Goal: Ask a question

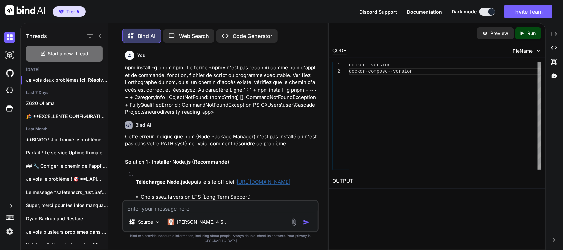
scroll to position [2011, 0]
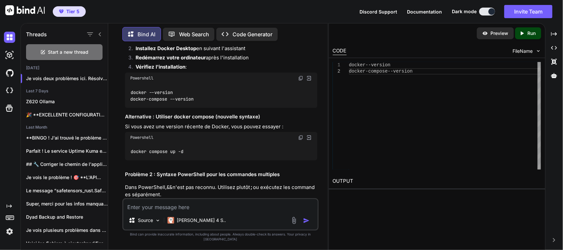
click at [298, 81] on img at bounding box center [300, 77] width 5 height 5
click at [249, 160] on div "docker compose up -d" at bounding box center [221, 151] width 192 height 17
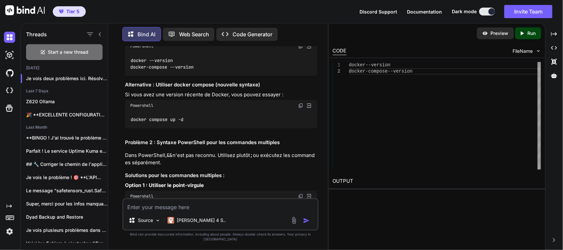
scroll to position [2052, 0]
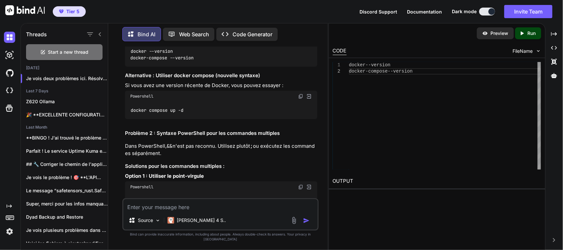
click at [300, 99] on img at bounding box center [300, 96] width 5 height 5
click at [200, 211] on textarea at bounding box center [220, 205] width 194 height 12
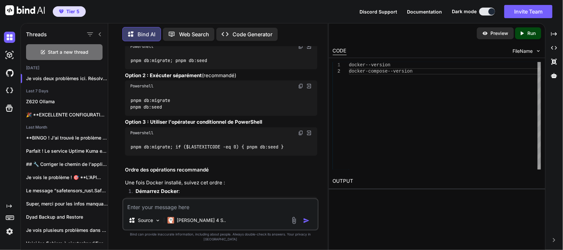
scroll to position [2217, 0]
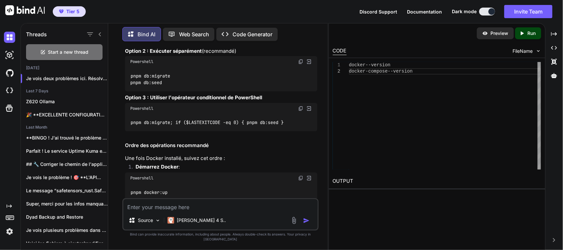
paste textarea "PS C:\Users\user\CascadeProjects\neurodiversity-reading-app> pnpm docker:up > n…"
type textarea "PS C:\Users\user\CascadeProjects\neurodiversity-reading-app> pnpm docker:up > n…"
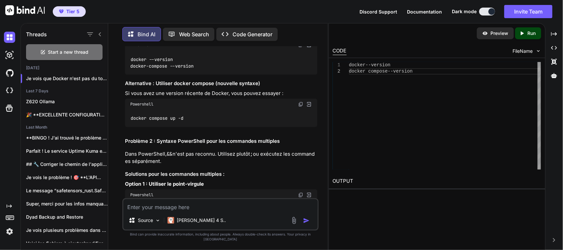
scroll to position [2003, 0]
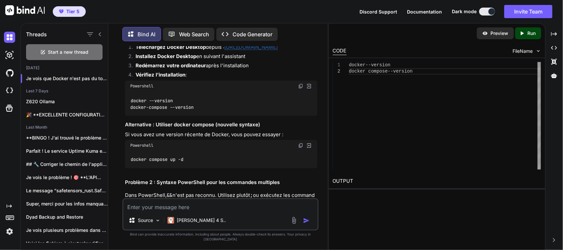
click at [181, 209] on textarea at bounding box center [220, 205] width 194 height 12
paste textarea "PS C:\Users\user\CascadeProjects\neurodiversity-reading-app> npm install -g pnp…"
type textarea "PS C:\Users\user\CascadeProjects\neurodiversity-reading-app> npm install -g pnp…"
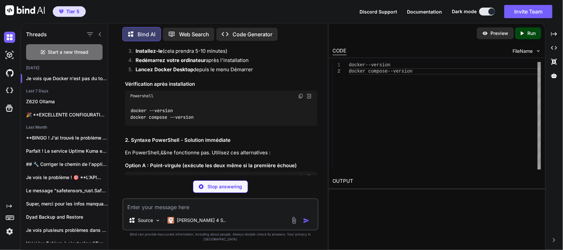
scroll to position [3973, 0]
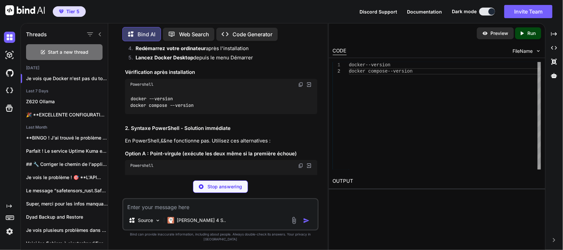
click at [176, 210] on textarea at bounding box center [220, 205] width 194 height 12
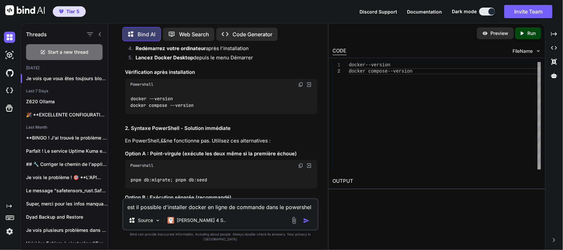
type textarea "est il possible d'installer docker en ligne de commande dans le powershell"
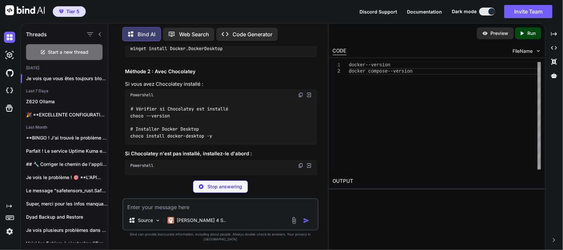
scroll to position [4746, 0]
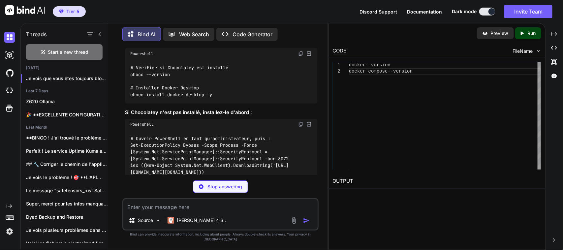
click at [300, 56] on img at bounding box center [300, 53] width 5 height 5
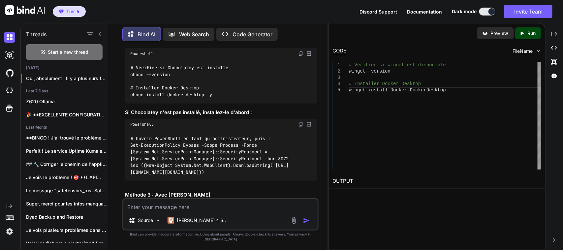
click at [178, 209] on textarea at bounding box center [220, 205] width 194 height 12
paste textarea "PS C:\Users\user\CascadeProjects\neurodiversity-reading-app> choco --version 2.…"
type textarea "PS C:\Users\user\CascadeProjects\neurodiversity-reading-app> choco --version 2.…"
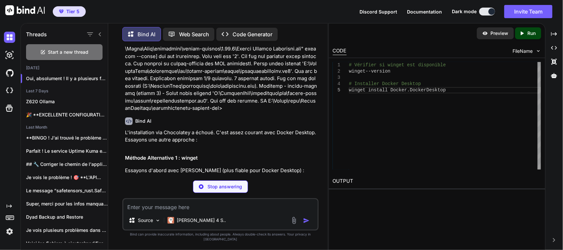
scroll to position [5751, 0]
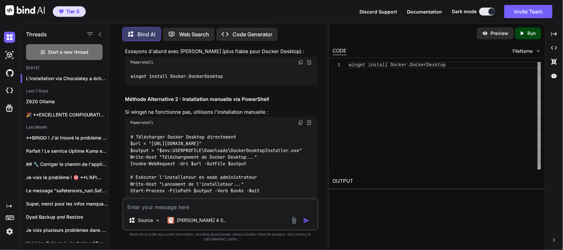
click at [300, 65] on img at bounding box center [300, 62] width 5 height 5
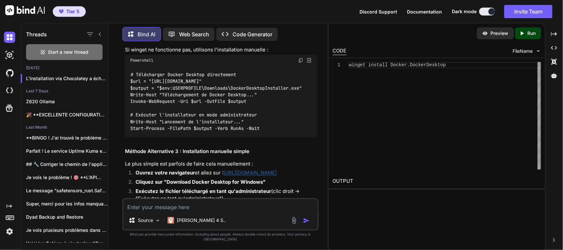
scroll to position [5833, 0]
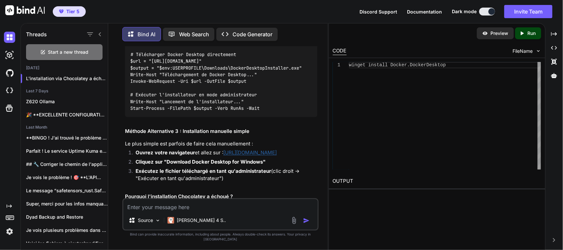
click at [300, 43] on img at bounding box center [300, 40] width 5 height 5
click at [189, 211] on textarea at bounding box center [220, 205] width 194 height 12
paste textarea "We've detected that you have an incompatible version of Windows. Docker Desktop…"
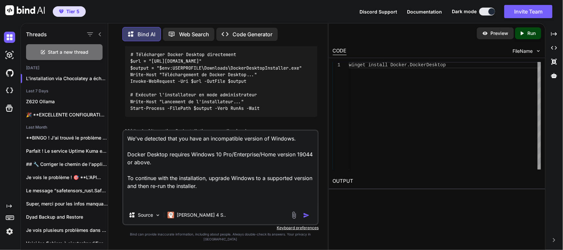
drag, startPoint x: 153, startPoint y: 208, endPoint x: 160, endPoint y: 206, distance: 6.9
click at [153, 206] on textarea "We've detected that you have an incompatible version of Windows. Docker Desktop…" at bounding box center [220, 168] width 194 height 75
paste textarea "Build: 17763 BuildLabName: 17763.1.amd64fre.rs5_release.180914-1434 File: C:\Pr…"
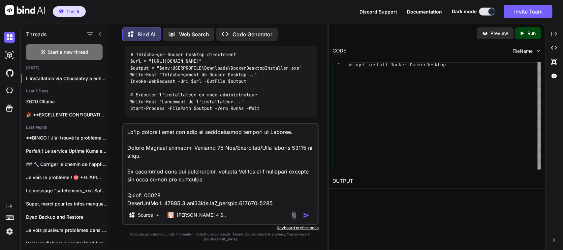
scroll to position [221, 0]
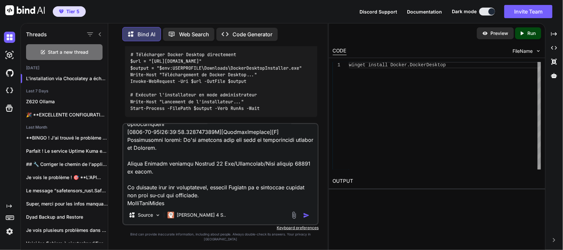
type textarea "We've detected that you have an incompatible version of Windows. Docker Desktop…"
click at [305, 218] on img "button" at bounding box center [306, 215] width 7 height 7
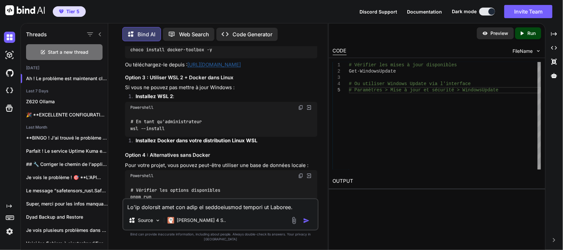
scroll to position [6811, 0]
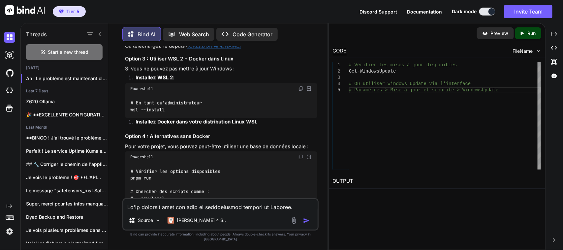
click at [300, 13] on img at bounding box center [300, 9] width 5 height 5
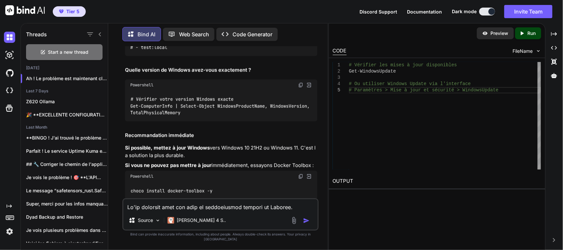
scroll to position [6976, 0]
drag, startPoint x: 257, startPoint y: 215, endPoint x: 251, endPoint y: 214, distance: 5.7
click at [257, 211] on textarea at bounding box center [220, 205] width 194 height 12
click at [233, 211] on textarea at bounding box center [220, 205] width 194 height 12
paste textarea "PS C:\Users\user\CascadeProjects\neurodiversity-reading-app> choco install dock…"
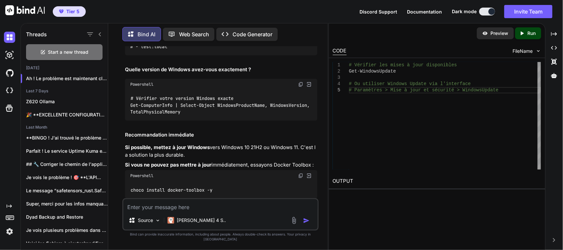
type textarea "PS C:\Users\user\CascadeProjects\neurodiversity-reading-app> choco install dock…"
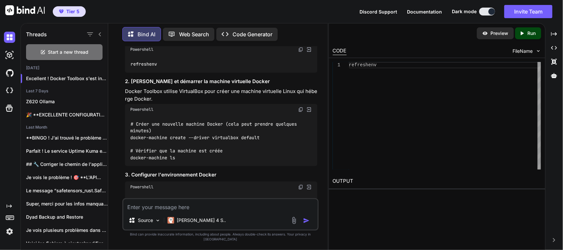
scroll to position [7516, 0]
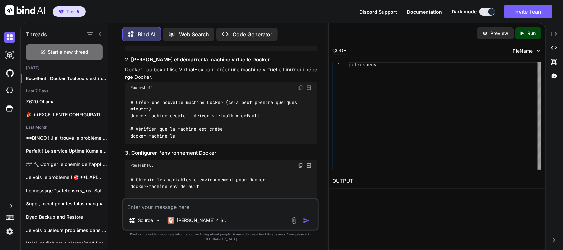
click at [302, 30] on img at bounding box center [300, 27] width 5 height 5
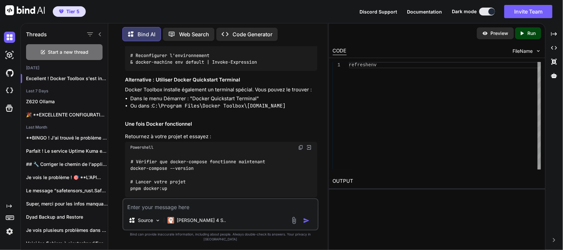
scroll to position [7887, 0]
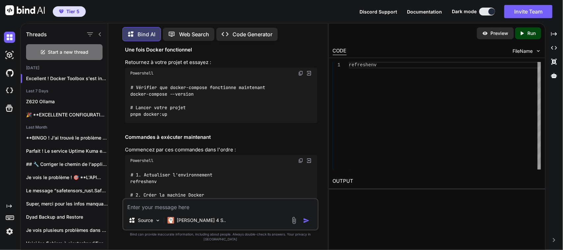
click at [190, 210] on textarea at bounding box center [220, 205] width 194 height 12
paste textarea "Installing docker-toolbox... docker-toolbox has been installed. docker-toolbox …"
type textarea "Installing docker-toolbox... docker-toolbox has been installed. docker-toolbox …"
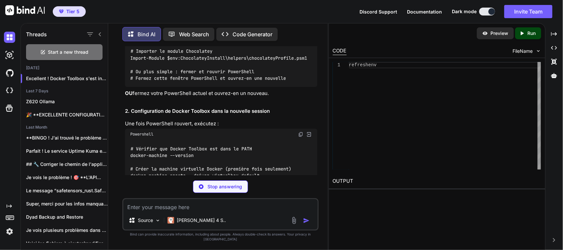
scroll to position [8386, 0]
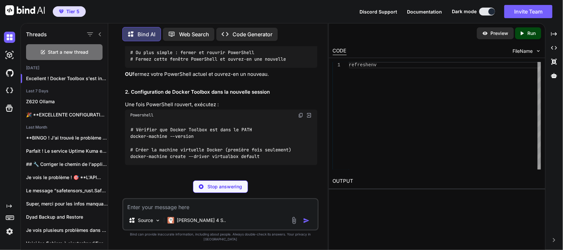
click at [298, 21] on img at bounding box center [300, 17] width 5 height 5
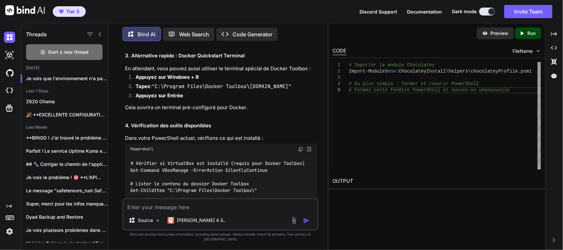
scroll to position [8469, 0]
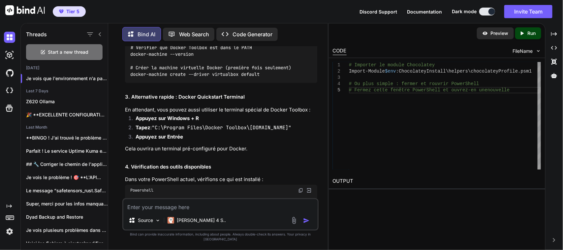
click at [299, 36] on img at bounding box center [300, 32] width 5 height 5
click at [210, 211] on textarea at bounding box center [220, 205] width 194 height 12
paste textarea "PS C:\Windows\system32> # Vérifier que Docker Toolbox est dans le PATH PS C:\Wi…"
type textarea "PS C:\Windows\system32> # Vérifier que Docker Toolbox est dans le PATH PS C:\Wi…"
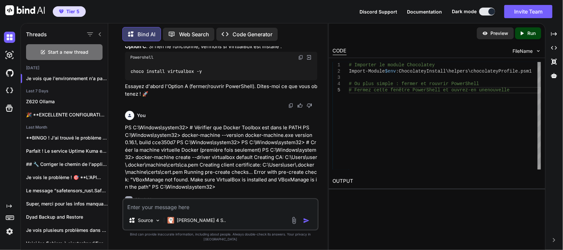
scroll to position [8869, 0]
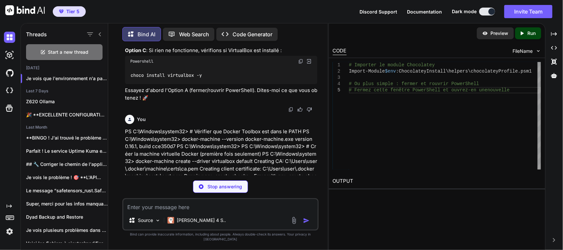
click at [299, 7] on img at bounding box center [300, 4] width 5 height 5
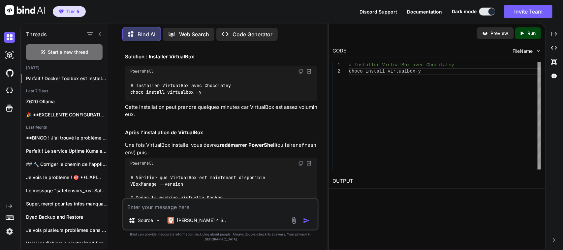
scroll to position [9034, 0]
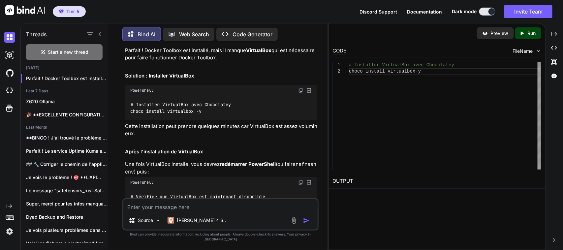
drag, startPoint x: 299, startPoint y: 176, endPoint x: 360, endPoint y: 137, distance: 73.0
click at [299, 93] on img at bounding box center [300, 90] width 5 height 5
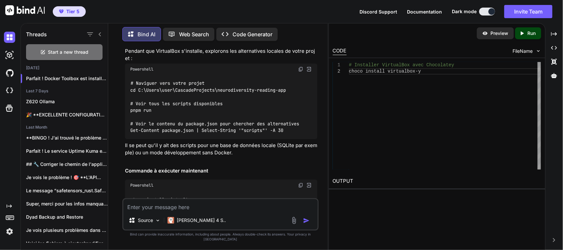
scroll to position [9322, 0]
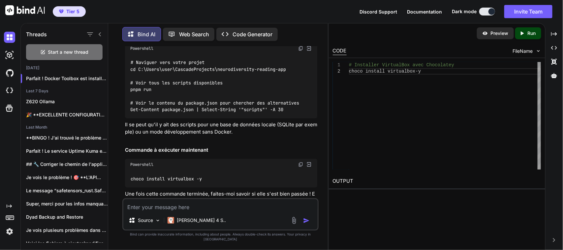
click at [300, 51] on img at bounding box center [300, 48] width 5 height 5
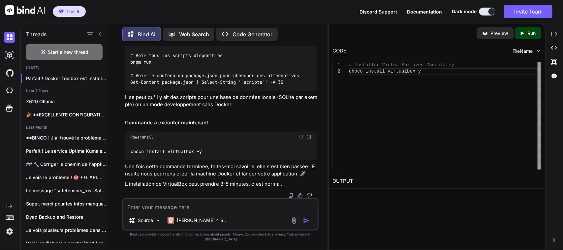
scroll to position [9405, 0]
click at [168, 209] on textarea at bounding box center [220, 205] width 194 height 12
paste textarea "PS C:\Windows\system32> # Naviguer vers votre projet PS C:\Windows\system32> cd…"
type textarea "PS C:\Windows\system32> # Naviguer vers votre projet PS C:\Windows\system32> cd…"
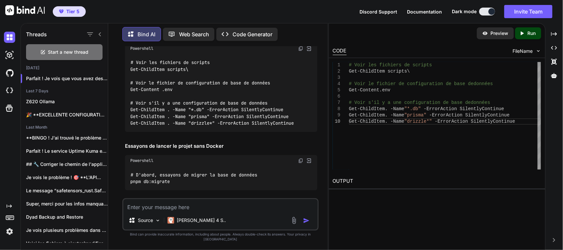
scroll to position [11936, 0]
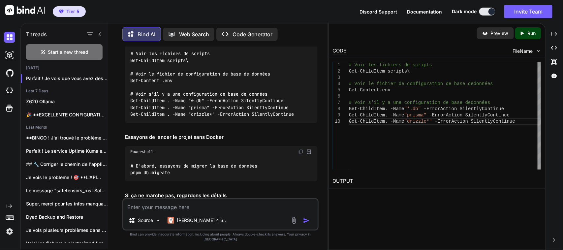
click at [299, 42] on img at bounding box center [300, 39] width 5 height 5
click at [158, 211] on textarea at bounding box center [220, 205] width 194 height 12
paste textarea "# Voir les fichiers de scripts PS C:\Users\user\CascadeProjects\neurodiversity-…"
type textarea "# Voir les fichiers de scripts PS C:\Users\user\CascadeProjects\neurodiversity-…"
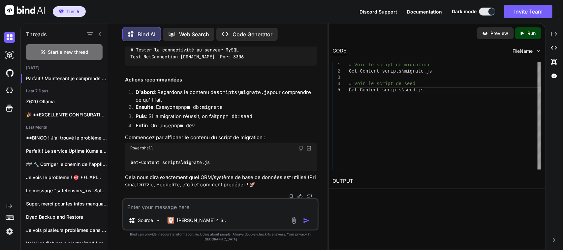
scroll to position [13018, 0]
click at [173, 210] on textarea at bounding box center [220, 205] width 194 height 12
paste textarea "cd C:\Users\user\CascadeProjects\neurodiversity-reading-app PS C:\Users\user\Ca…"
type textarea "cd C:\Users\user\CascadeProjects\neurodiversity-reading-app PS C:\Users\user\Ca…"
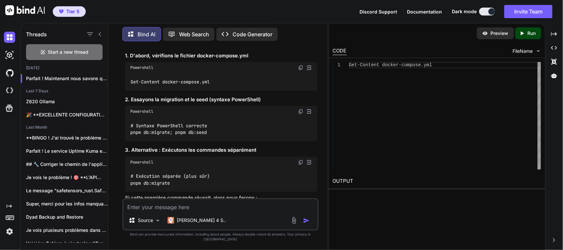
scroll to position [13338, 0]
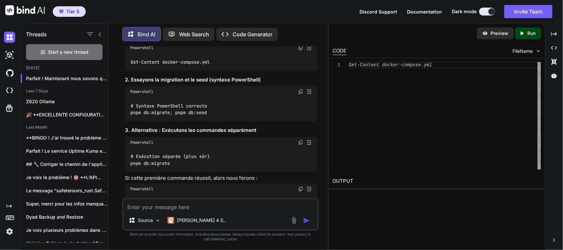
click at [299, 50] on img at bounding box center [300, 47] width 5 height 5
click at [159, 211] on textarea at bounding box center [220, 205] width 194 height 12
paste textarea "Get-Content docker-compose.yml version: '3.8' services: # MySQL Database mysql:…"
type textarea "Get-Content docker-compose.yml version: '3.8' services: # MySQL Database mysql:…"
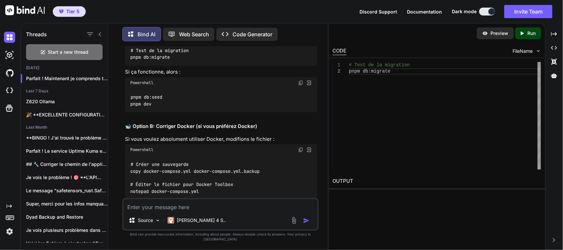
scroll to position [14206, 0]
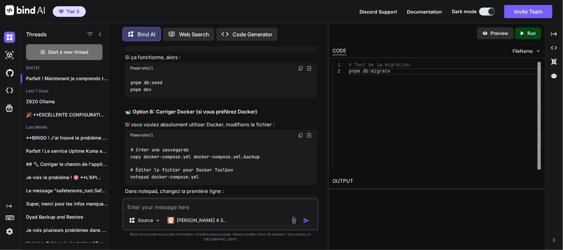
click at [298, 24] on img at bounding box center [300, 21] width 5 height 5
click at [174, 211] on textarea at bounding box center [220, 205] width 194 height 12
paste textarea "# Test de la migration PS C:\Users\user\CascadeProjects\neurodiversity-reading-…"
type textarea "# Test de la migration PS C:\Users\user\CascadeProjects\neurodiversity-reading-…"
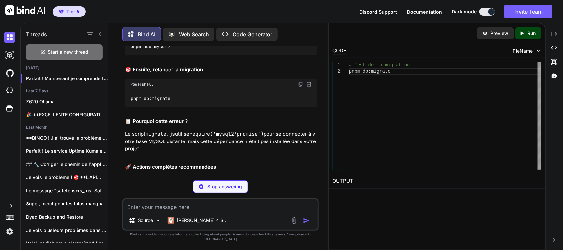
scroll to position [14819, 0]
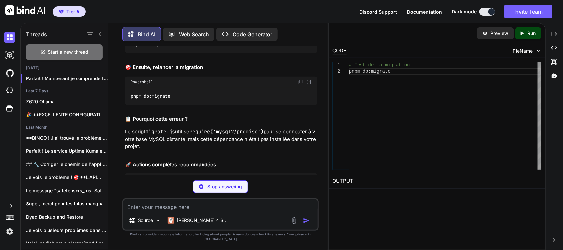
click at [299, 26] on img at bounding box center [300, 23] width 5 height 5
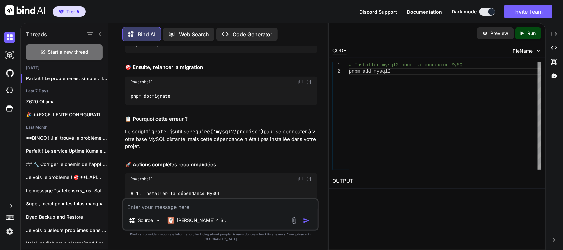
click at [210, 207] on textarea at bounding box center [220, 205] width 194 height 12
paste textarea "# Test de la migration PS C:\Users\user\CascadeProjects\neurodiversity-reading-…"
type textarea "# Test de la migration PS C:\Users\user\CascadeProjects\neurodiversity-reading-…"
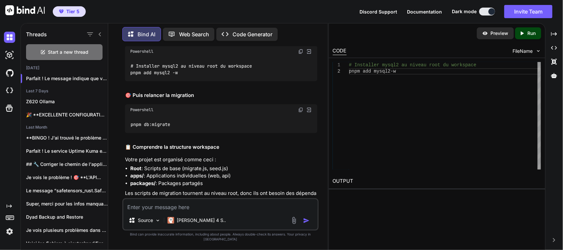
scroll to position [15522, 0]
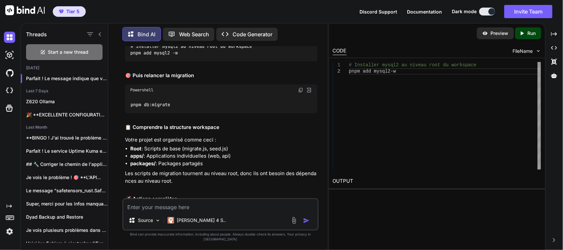
click at [301, 34] on img at bounding box center [300, 31] width 5 height 5
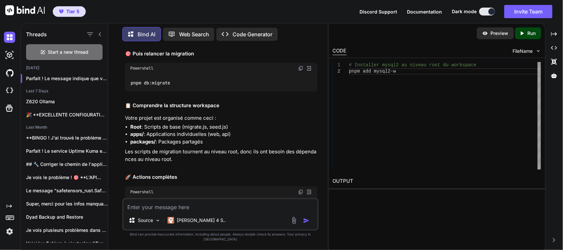
scroll to position [15563, 0]
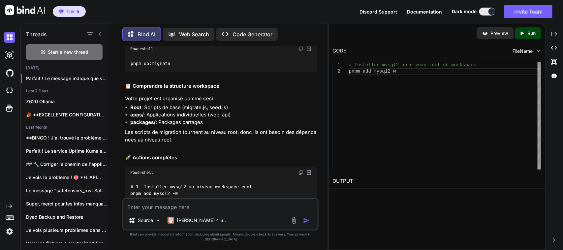
drag, startPoint x: 325, startPoint y: 210, endPoint x: 322, endPoint y: 205, distance: 5.6
click at [325, 210] on div "You npm install -g pnpm npm : Le terme «npm» n'est pas reconnu comme nom d'appl…" at bounding box center [220, 147] width 214 height 203
click at [299, 51] on img at bounding box center [300, 48] width 5 height 5
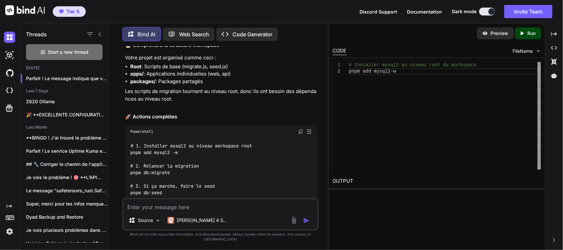
scroll to position [15604, 0]
drag, startPoint x: 200, startPoint y: 212, endPoint x: 218, endPoint y: 208, distance: 18.6
click at [200, 211] on textarea at bounding box center [220, 205] width 194 height 12
paste textarea "# Test de la migration PS C:\Users\user\CascadeProjects\neurodiversity-reading-…"
type textarea "# Test de la migration PS C:\Users\user\CascadeProjects\neurodiversity-reading-…"
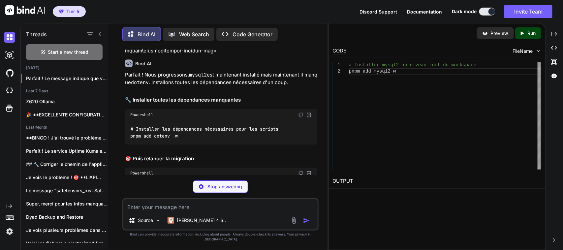
scroll to position [16348, 0]
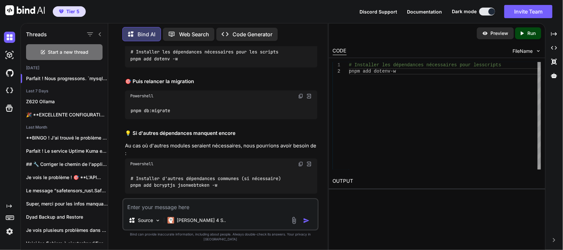
click at [301, 41] on img at bounding box center [300, 37] width 5 height 5
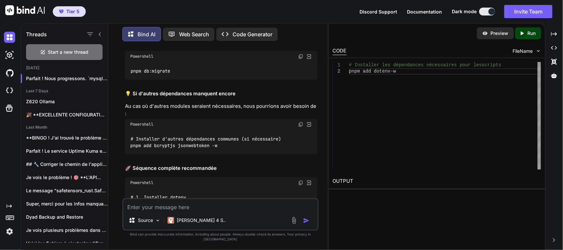
scroll to position [16389, 0]
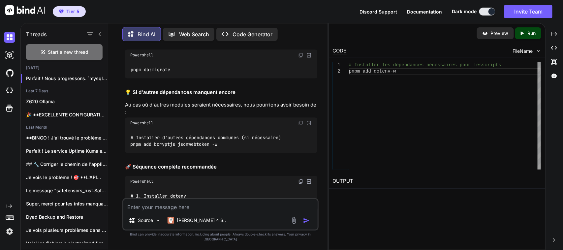
click at [298, 58] on img at bounding box center [300, 54] width 5 height 5
click at [300, 58] on img at bounding box center [300, 54] width 5 height 5
click at [214, 211] on textarea at bounding box center [220, 205] width 194 height 12
paste textarea "# Installer les dépendances nécessaires pour les scripts PS C:\Users\user\Casca…"
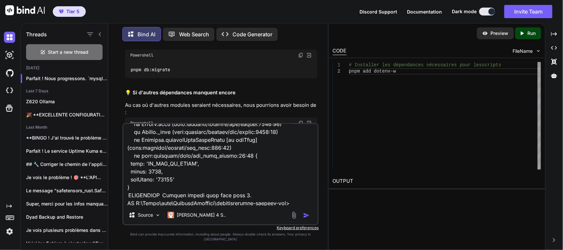
type textarea "# Installer les dépendances nécessaires pour les scripts PS C:\Users\user\Casca…"
click at [307, 219] on img "button" at bounding box center [306, 215] width 7 height 7
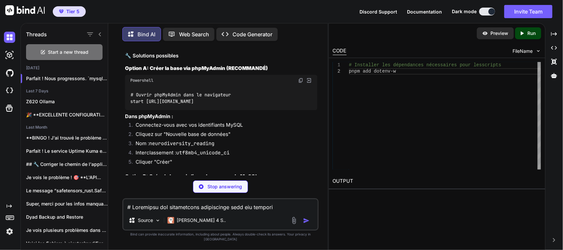
scroll to position [17107, 0]
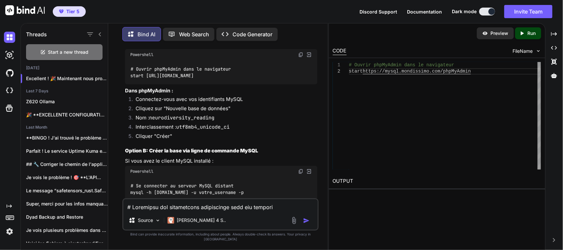
drag, startPoint x: 146, startPoint y: 146, endPoint x: 265, endPoint y: 145, distance: 119.0
click at [265, 84] on div "# Ouvrir phpMyAdmin dans le navigateur start https://mysql.mondissimo.com/phpMy…" at bounding box center [221, 72] width 192 height 24
click at [259, 95] on p "Dans phpMyAdmin :" at bounding box center [221, 91] width 192 height 8
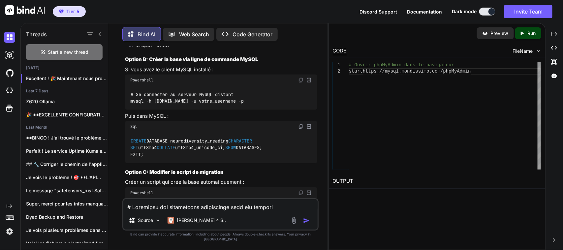
scroll to position [17148, 0]
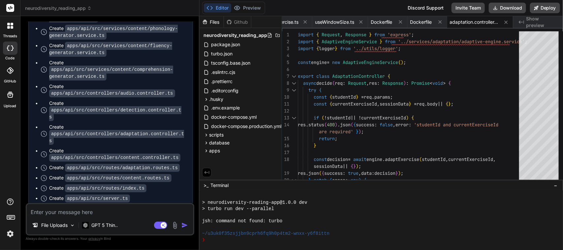
scroll to position [33220, 0]
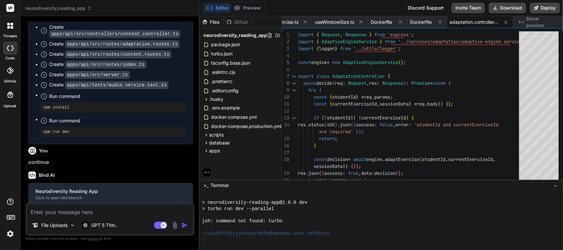
click at [76, 211] on textarea at bounding box center [110, 210] width 166 height 12
type textarea "c"
type textarea "x"
type textarea "co"
type textarea "x"
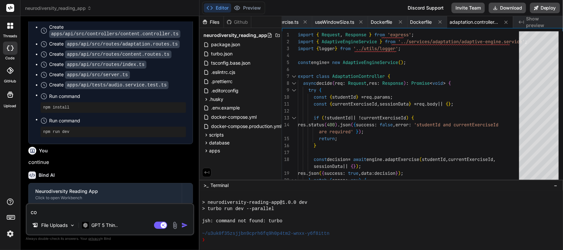
type textarea "con"
type textarea "x"
type textarea "cont"
type textarea "x"
type textarea "conti"
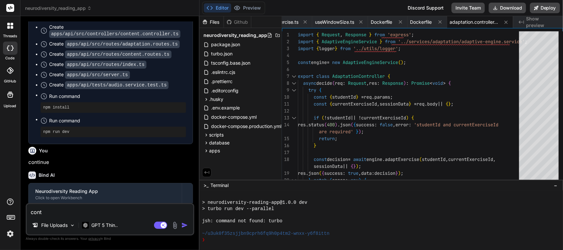
type textarea "x"
type textarea "contin"
type textarea "x"
type textarea "continu"
type textarea "x"
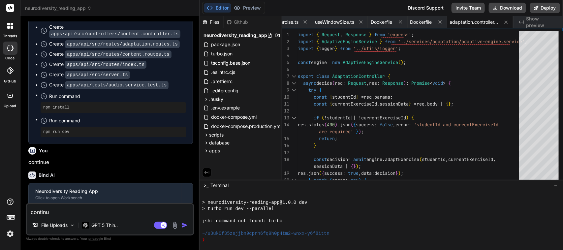
type textarea "continue"
type textarea "x"
type textarea "continue"
click at [185, 226] on img "button" at bounding box center [184, 225] width 7 height 7
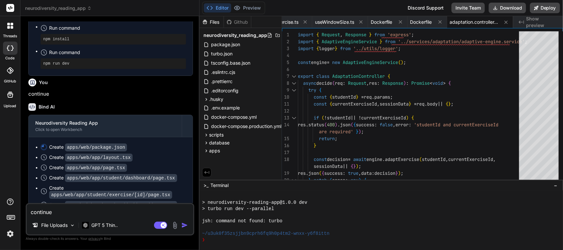
type textarea "x"
type textarea "return true; } catch { return false; } } }"
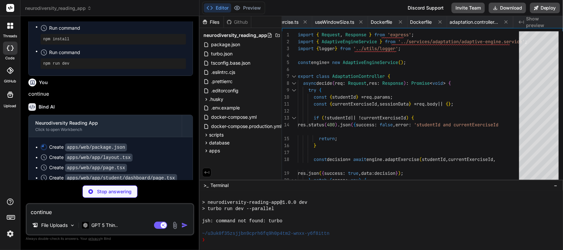
type textarea "x"
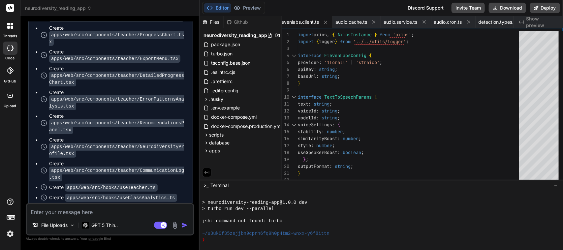
scroll to position [33645, 0]
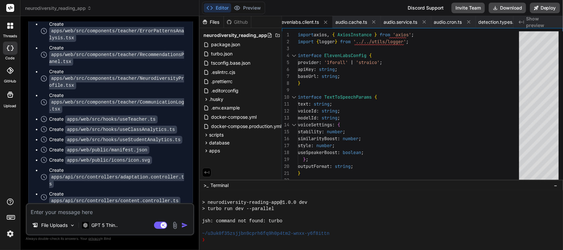
click at [112, 210] on textarea at bounding box center [110, 210] width 166 height 12
type textarea "c"
type textarea "x"
type textarea "co"
type textarea "x"
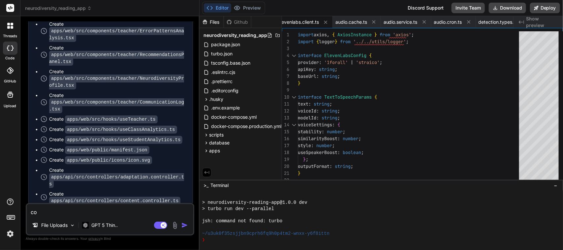
type textarea "con"
type textarea "x"
type textarea "cont"
type textarea "x"
type textarea "conti"
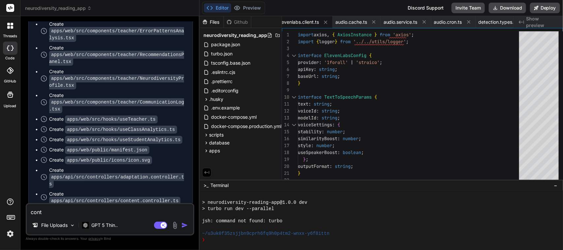
type textarea "x"
type textarea "contin"
type textarea "x"
type textarea "continu"
type textarea "x"
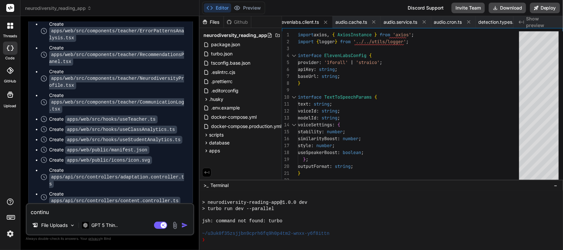
type textarea "continue"
type textarea "x"
type textarea "continue"
click at [185, 226] on img "button" at bounding box center [184, 225] width 7 height 7
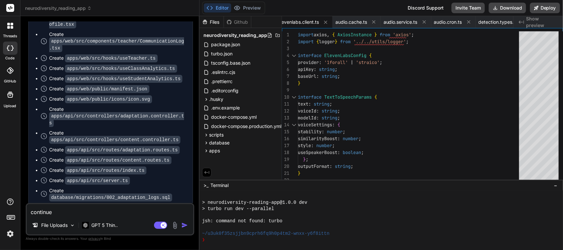
scroll to position [33713, 0]
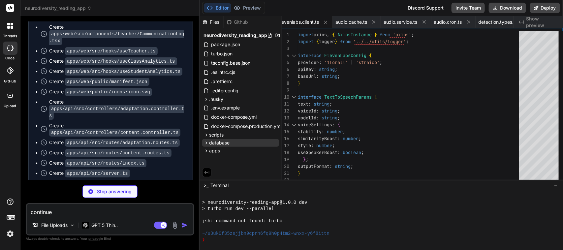
type textarea "x"
type textarea "return (textLength / 1000) * 0.3; } private async getAudioDuration(filePath: st…"
type textarea "x"
